Goal: Complete application form: Complete application form

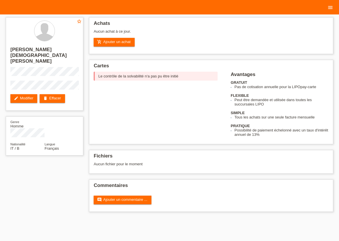
click at [330, 10] on icon "menu" at bounding box center [331, 8] width 6 height 6
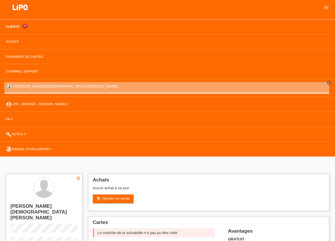
click at [10, 28] on link "Clients" at bounding box center [12, 26] width 19 height 3
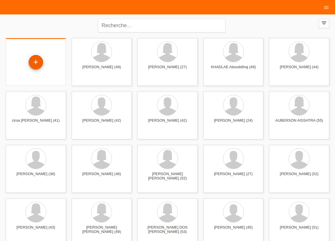
click at [36, 65] on div "+" at bounding box center [36, 62] width 14 height 14
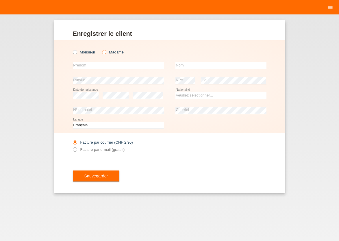
click at [101, 49] on icon at bounding box center [101, 49] width 0 height 0
click at [104, 53] on input "Madame" at bounding box center [104, 52] width 4 height 4
radio input "true"
click at [99, 66] on input "text" at bounding box center [118, 65] width 91 height 7
type input "[PERSON_NAME] [PERSON_NAME]"
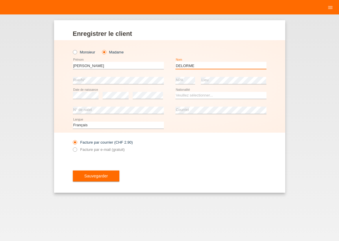
type input "DELORME"
click at [176, 92] on select "Veuillez sélectionner... Suisse Allemagne Autriche Liechtenstein ------------ A…" at bounding box center [221, 95] width 91 height 7
select select "CH"
click at [0, 0] on option "Suisse" at bounding box center [0, 0] width 0 height 0
click at [72, 147] on icon at bounding box center [72, 147] width 0 height 0
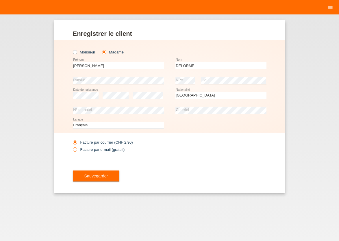
click at [76, 150] on input "Facture par e-mail (gratuit)" at bounding box center [75, 151] width 4 height 7
radio input "true"
click at [93, 178] on span "Sauvegarder" at bounding box center [96, 176] width 24 height 5
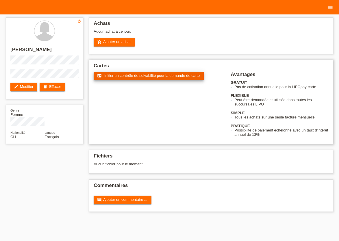
click at [111, 76] on span "Initier un contrôle de solvabilité pour la demande de carte" at bounding box center [151, 75] width 95 height 4
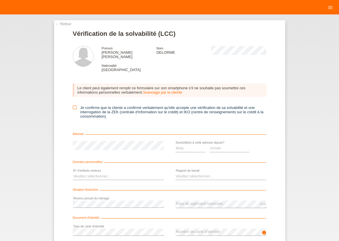
click at [73, 106] on icon at bounding box center [75, 108] width 4 height 4
click at [73, 106] on input "Je confirme que la cliente a confirmé verbalement qu'elle accepte une vérificat…" at bounding box center [75, 108] width 4 height 4
checkbox input "true"
click at [176, 145] on select "Mois 01 02 03 04 05 06 07 08 09 10" at bounding box center [191, 148] width 30 height 7
select select "02"
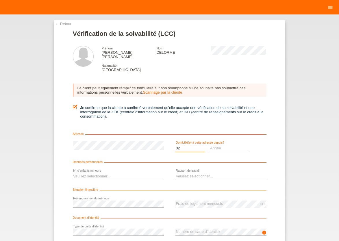
click at [0, 0] on option "02" at bounding box center [0, 0] width 0 height 0
click at [210, 145] on select "Année 2025 2024 2023 2022 2021 2020 2019 2018 2017 2016 2015 2014 2013 2012 201…" at bounding box center [230, 148] width 40 height 7
select select "2022"
click at [0, 0] on option "2022" at bounding box center [0, 0] width 0 height 0
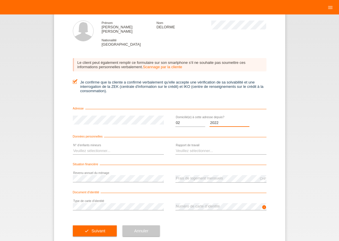
scroll to position [25, 0]
click at [73, 148] on select "Veuillez sélectionner... 0 1 2 3 4 5 6 7 8 9" at bounding box center [118, 151] width 91 height 7
select select "0"
click at [0, 0] on option "0" at bounding box center [0, 0] width 0 height 0
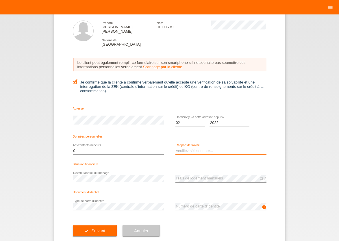
click at [176, 148] on select "Veuillez sélectionner... A durée indéterminée A durée déterminée Apprenti/étudi…" at bounding box center [221, 151] width 91 height 7
select select "UNLIMITED"
click at [0, 0] on option "A durée indéterminée" at bounding box center [0, 0] width 0 height 0
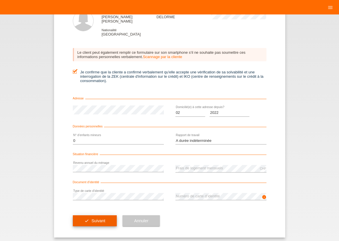
click at [91, 219] on span "Suivant" at bounding box center [98, 221] width 14 height 5
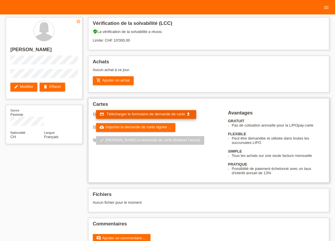
click at [144, 114] on span "Télécharger le formulaire de demande de carte" at bounding box center [145, 114] width 78 height 4
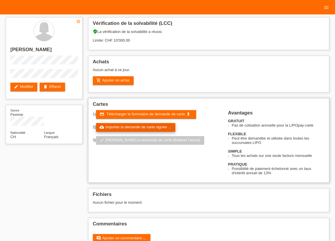
click at [136, 130] on link "cloud_upload Importer la demande de carte signée ..." at bounding box center [135, 127] width 79 height 9
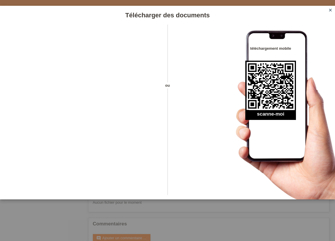
click at [331, 11] on icon "close" at bounding box center [330, 10] width 5 height 5
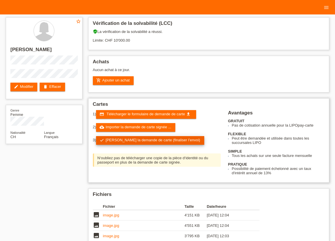
click at [132, 142] on link "check Soumettre la demande de carte (finaliser l’envoi)" at bounding box center [150, 140] width 108 height 9
